Goal: Navigation & Orientation: Find specific page/section

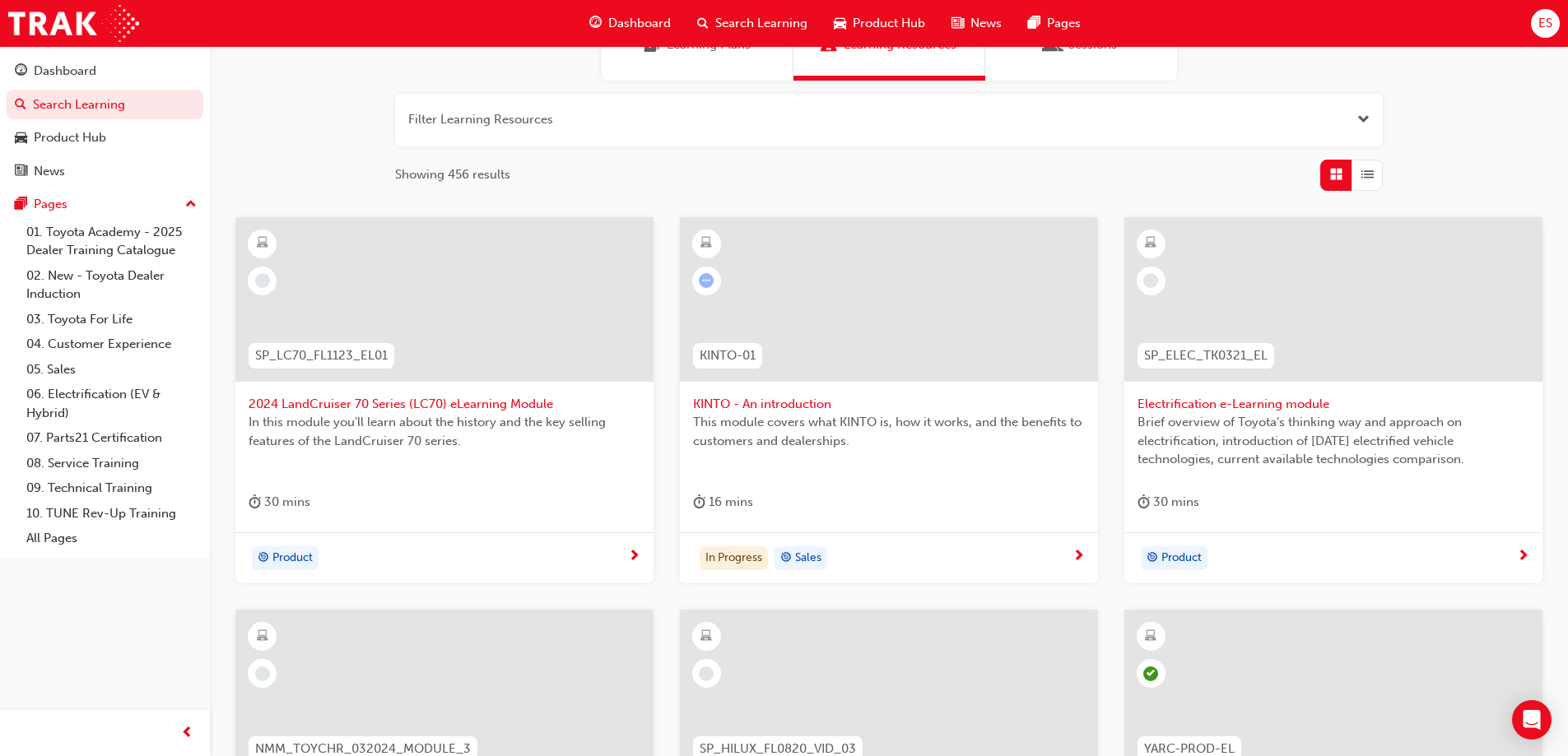
scroll to position [246, 0]
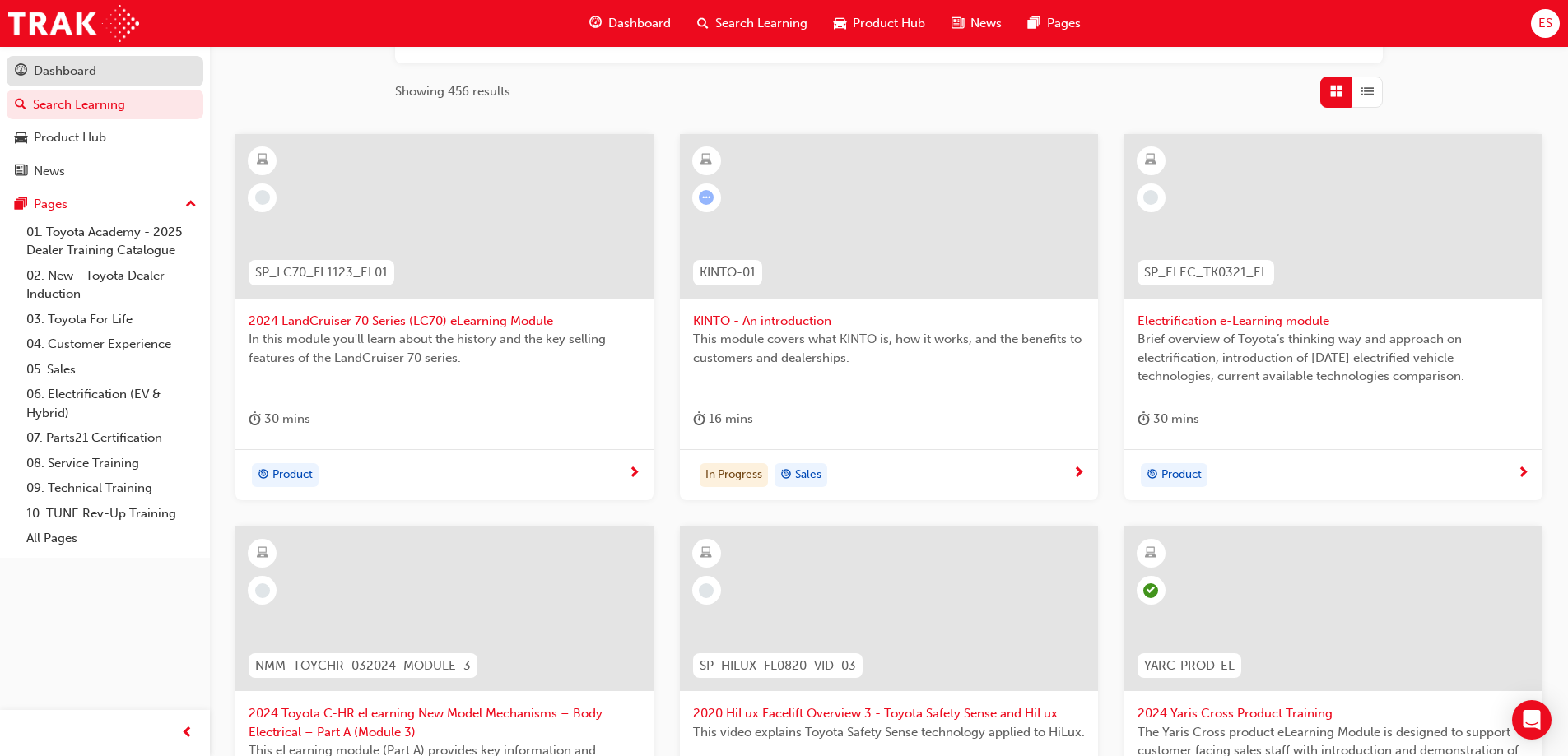
click at [57, 82] on link "Dashboard" at bounding box center [105, 71] width 197 height 30
